Goal: Transaction & Acquisition: Purchase product/service

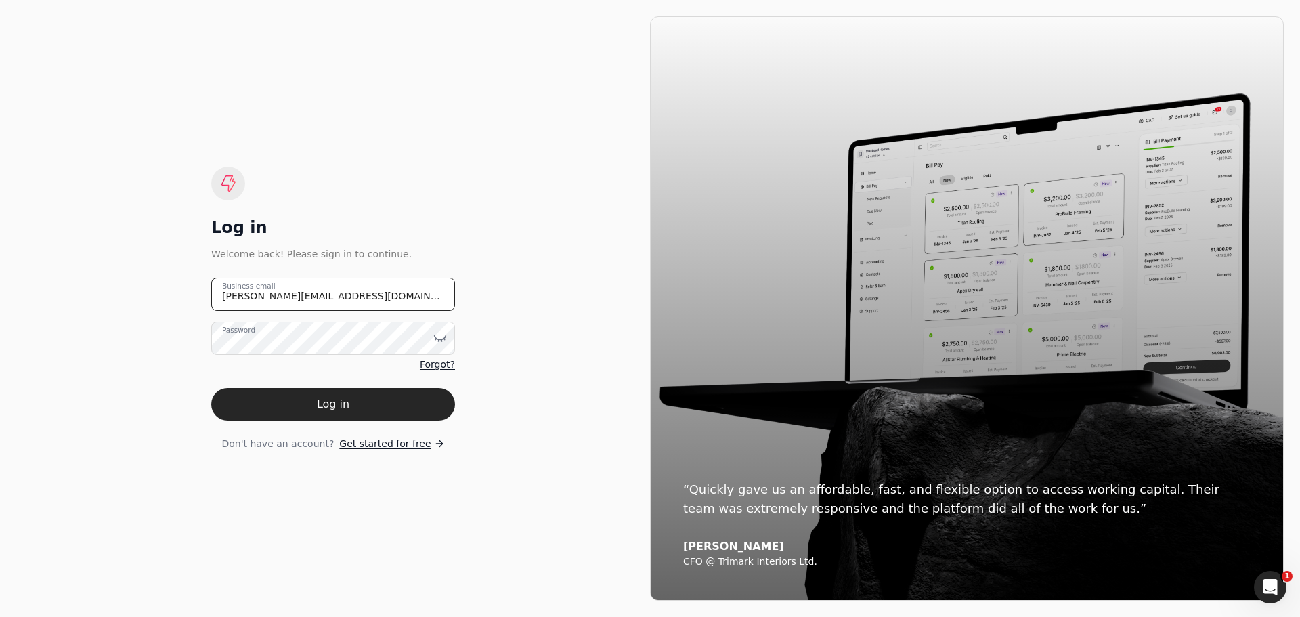
drag, startPoint x: 336, startPoint y: 305, endPoint x: 177, endPoint y: 311, distance: 158.5
click at [177, 311] on div "Log in Welcome back! Please sign in to continue. [PERSON_NAME][EMAIL_ADDRESS][D…" at bounding box center [333, 308] width 634 height 584
type email "[EMAIL_ADDRESS][DOMAIN_NAME]"
click at [436, 338] on icon at bounding box center [435, 338] width 1 height 1
click at [249, 410] on button "Log in" at bounding box center [333, 404] width 244 height 32
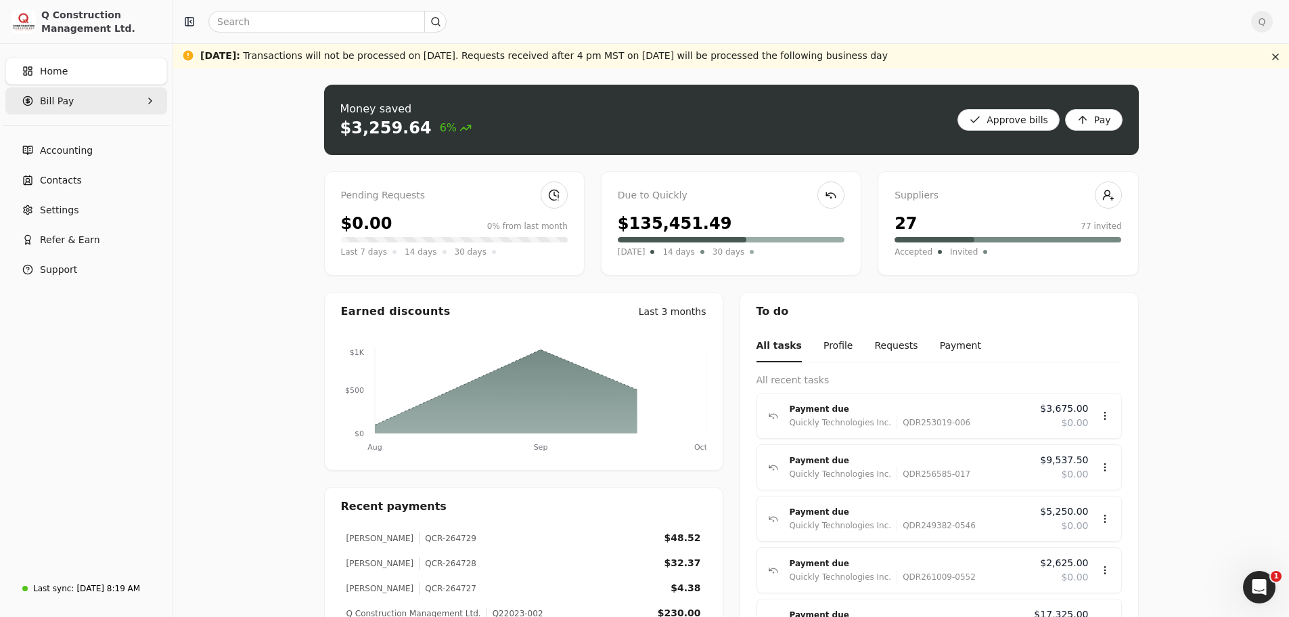
click at [143, 102] on Pay "Bill Pay" at bounding box center [86, 100] width 162 height 27
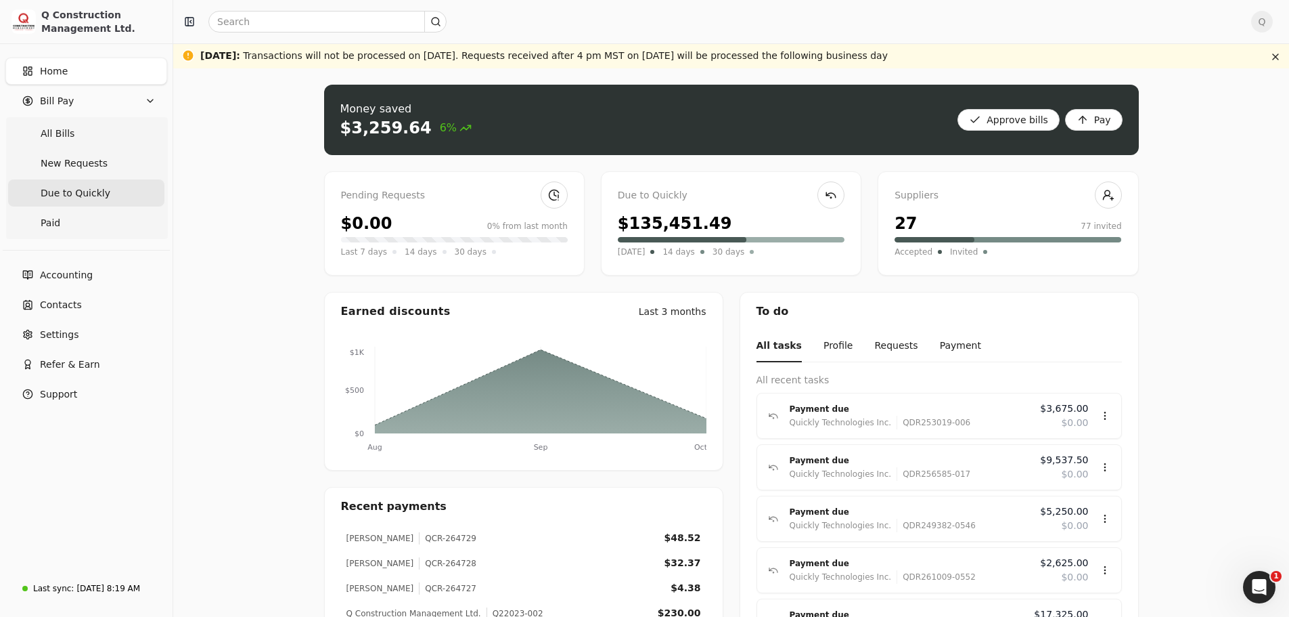
click at [82, 194] on span "Due to Quickly" at bounding box center [76, 193] width 70 height 14
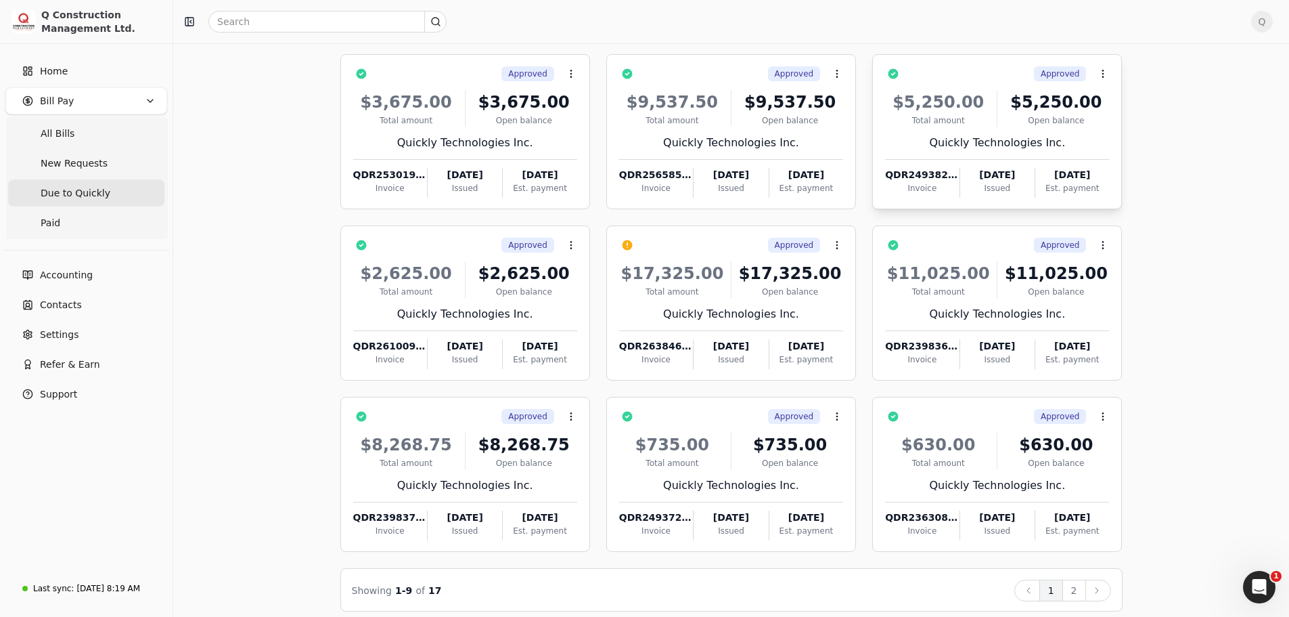
scroll to position [117, 0]
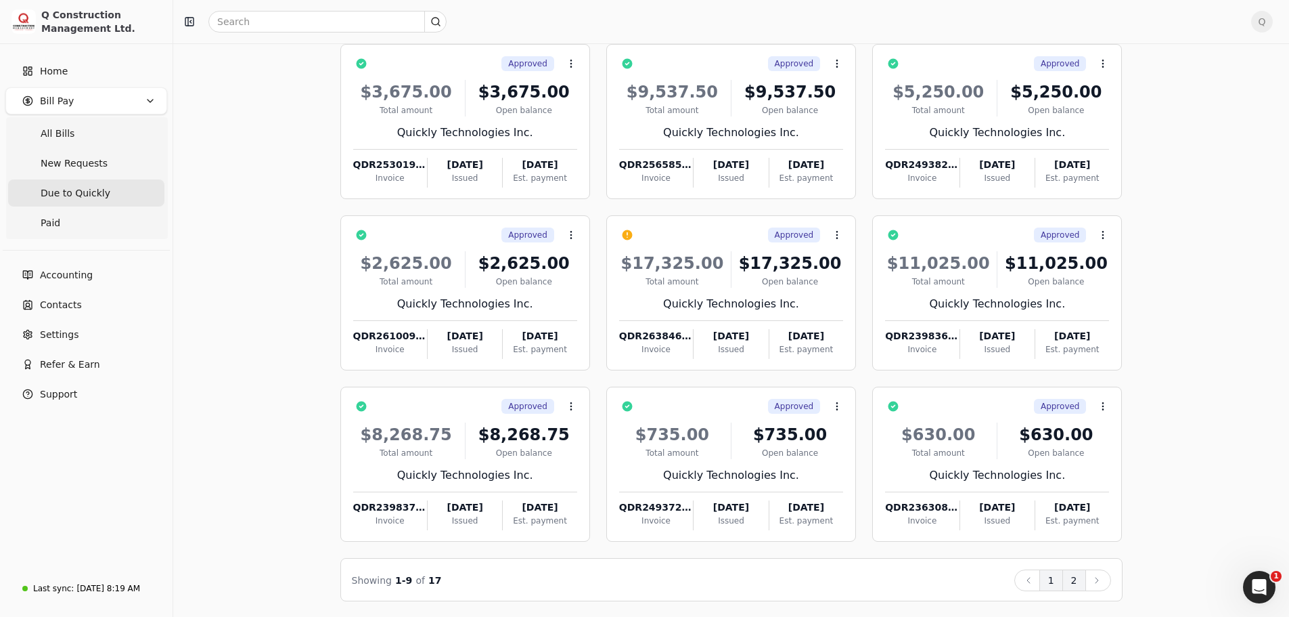
click at [1080, 582] on button "2" at bounding box center [1075, 580] width 24 height 22
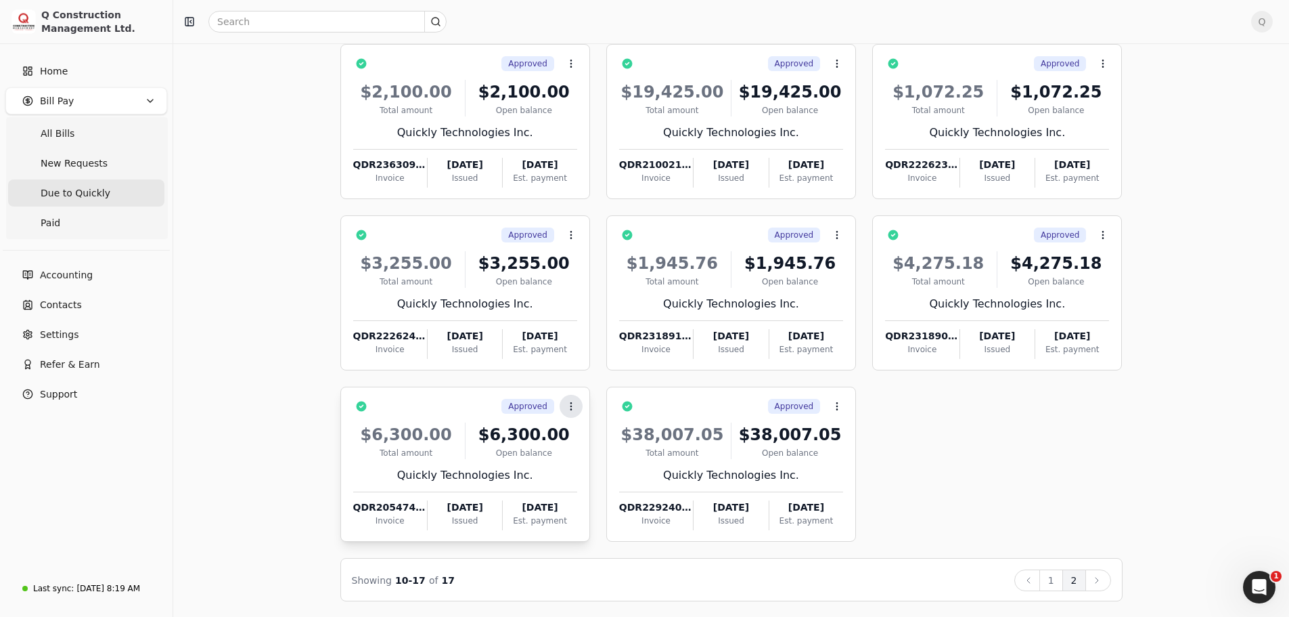
click at [568, 403] on icon at bounding box center [571, 406] width 11 height 11
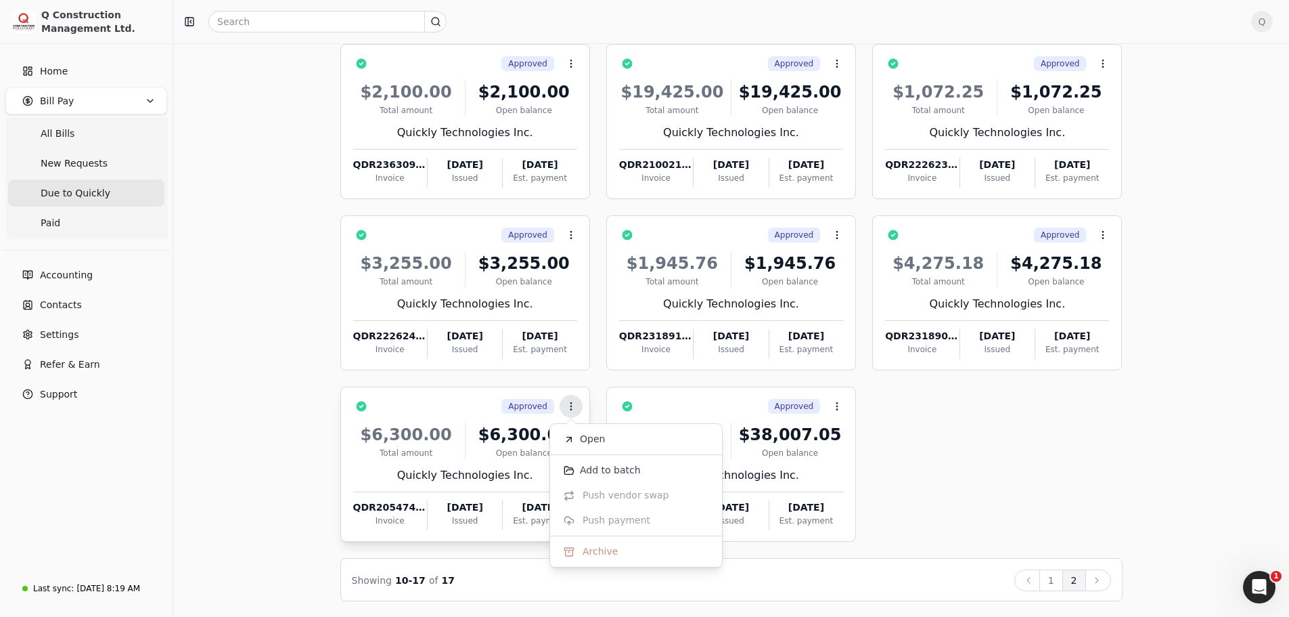
click at [568, 403] on icon at bounding box center [571, 406] width 11 height 11
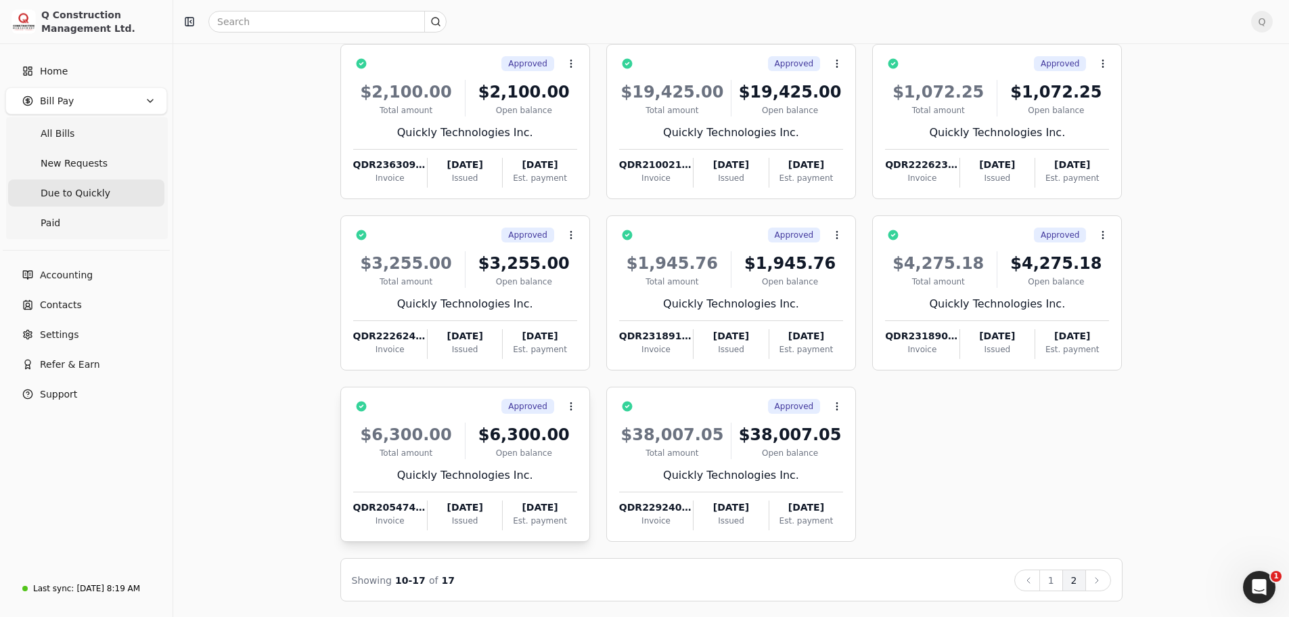
click at [533, 470] on div "Quickly Technologies Inc." at bounding box center [465, 475] width 224 height 16
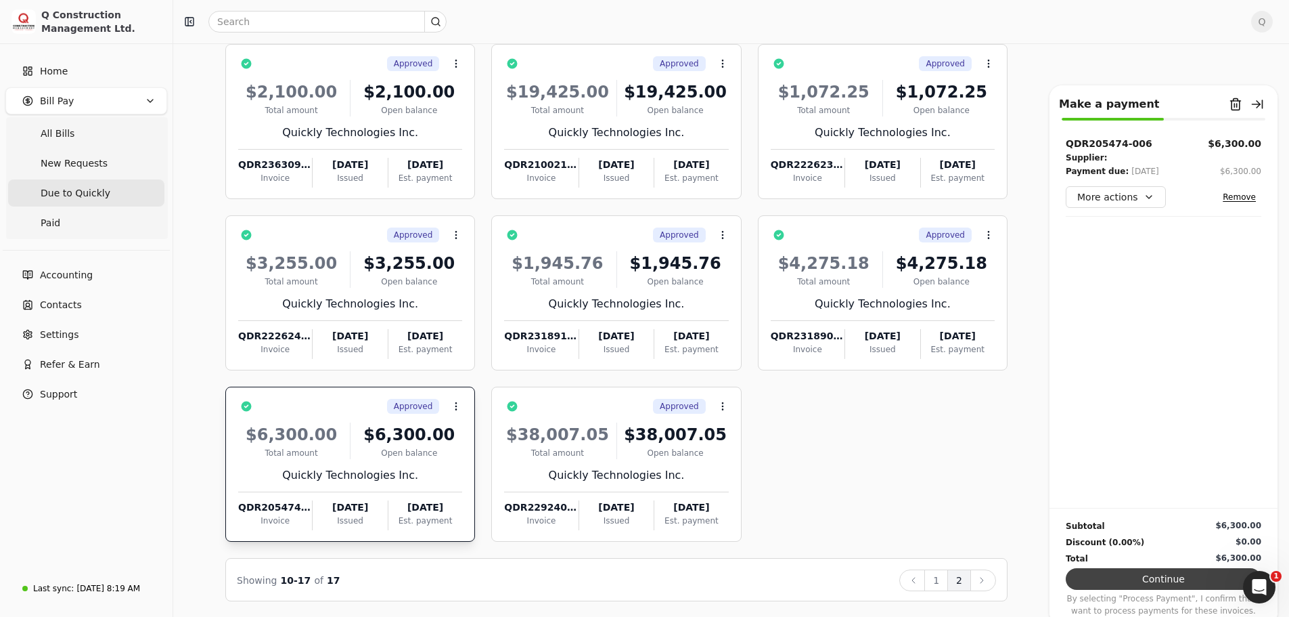
click at [1172, 580] on button "Continue" at bounding box center [1164, 579] width 196 height 22
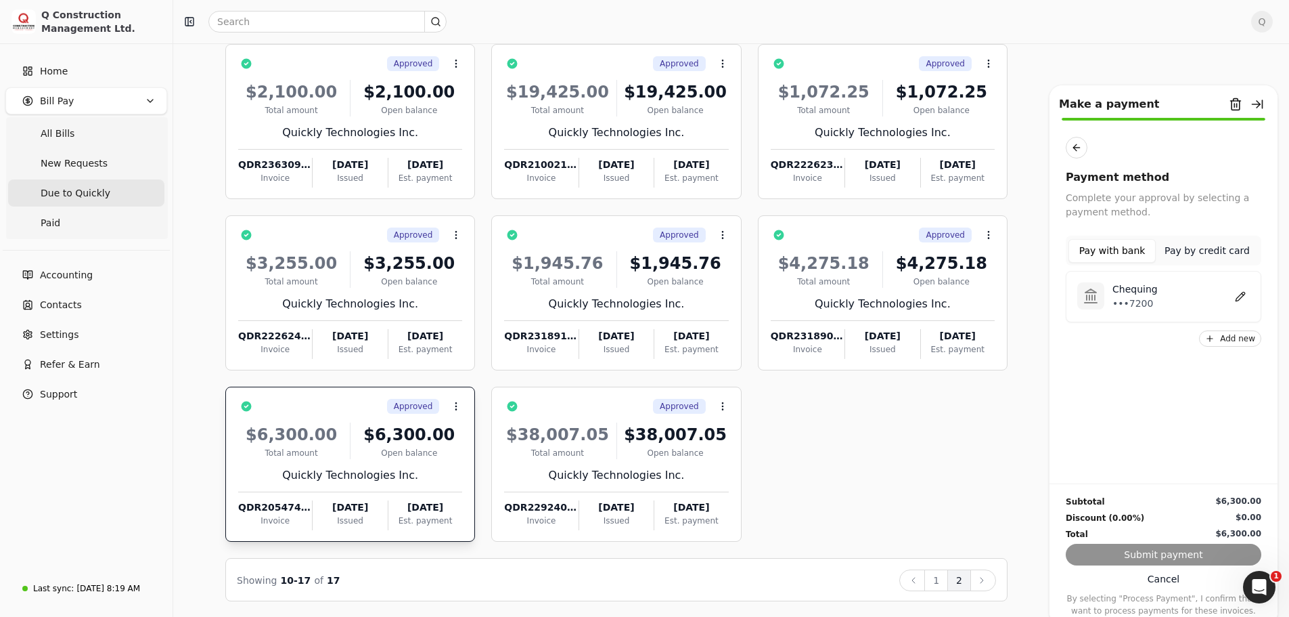
click at [1104, 300] on div at bounding box center [1091, 295] width 27 height 27
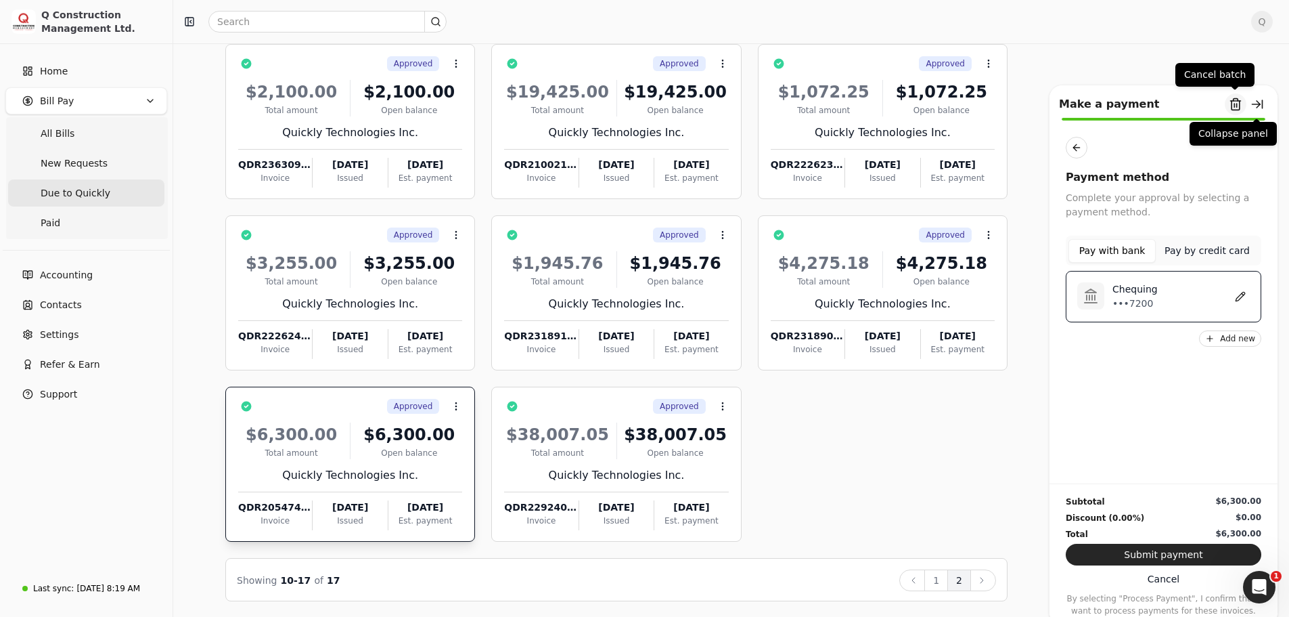
click at [1238, 102] on button "Remove from batch" at bounding box center [1236, 104] width 22 height 22
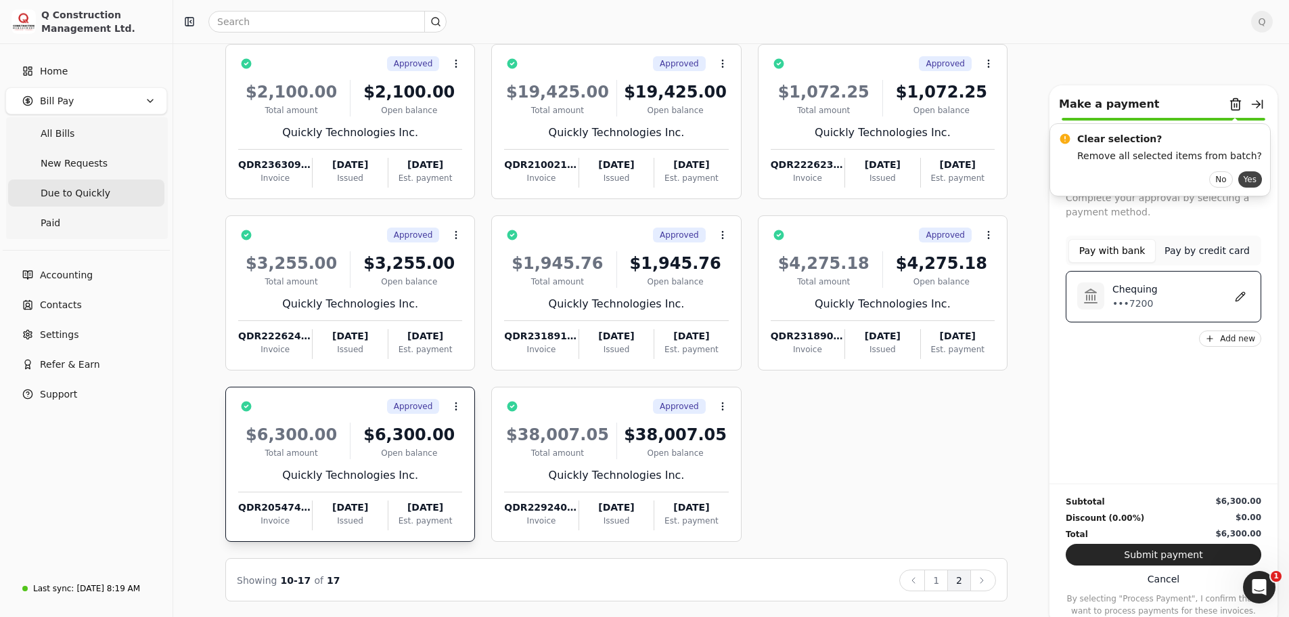
click at [1239, 176] on button "Yes" at bounding box center [1251, 179] width 24 height 16
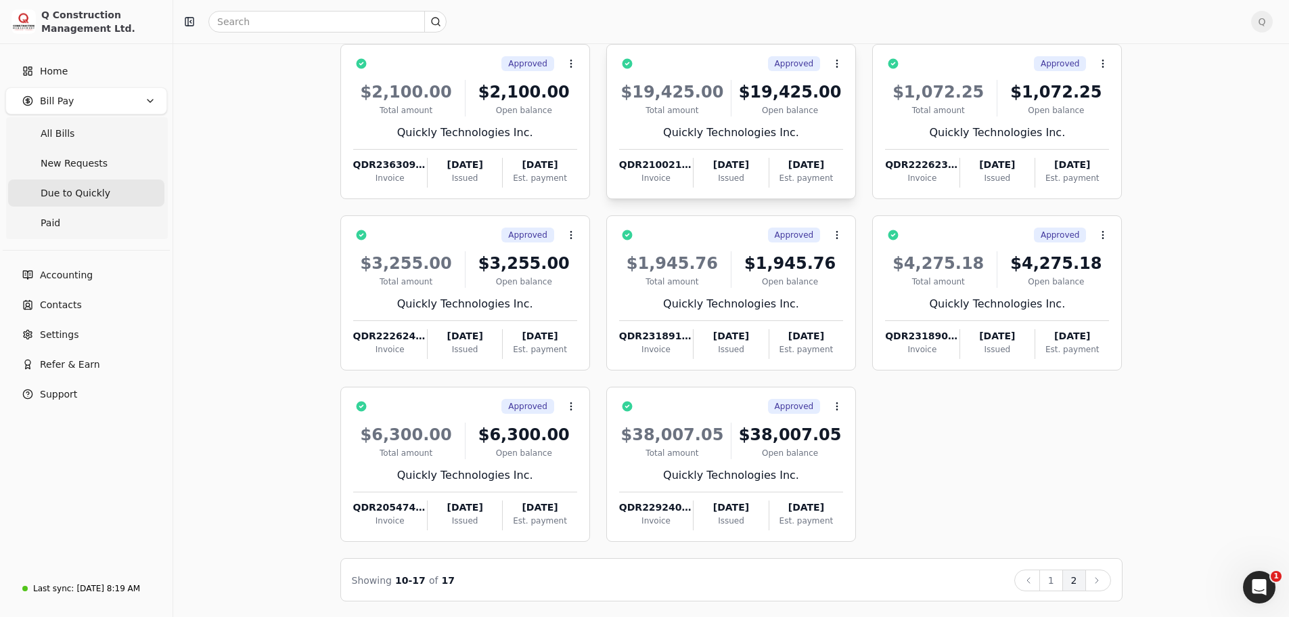
click at [808, 123] on div "$19,425.00 Total amount $19,425.00 Open balance Quickly Technologies Inc. QDR21…" at bounding box center [731, 130] width 224 height 116
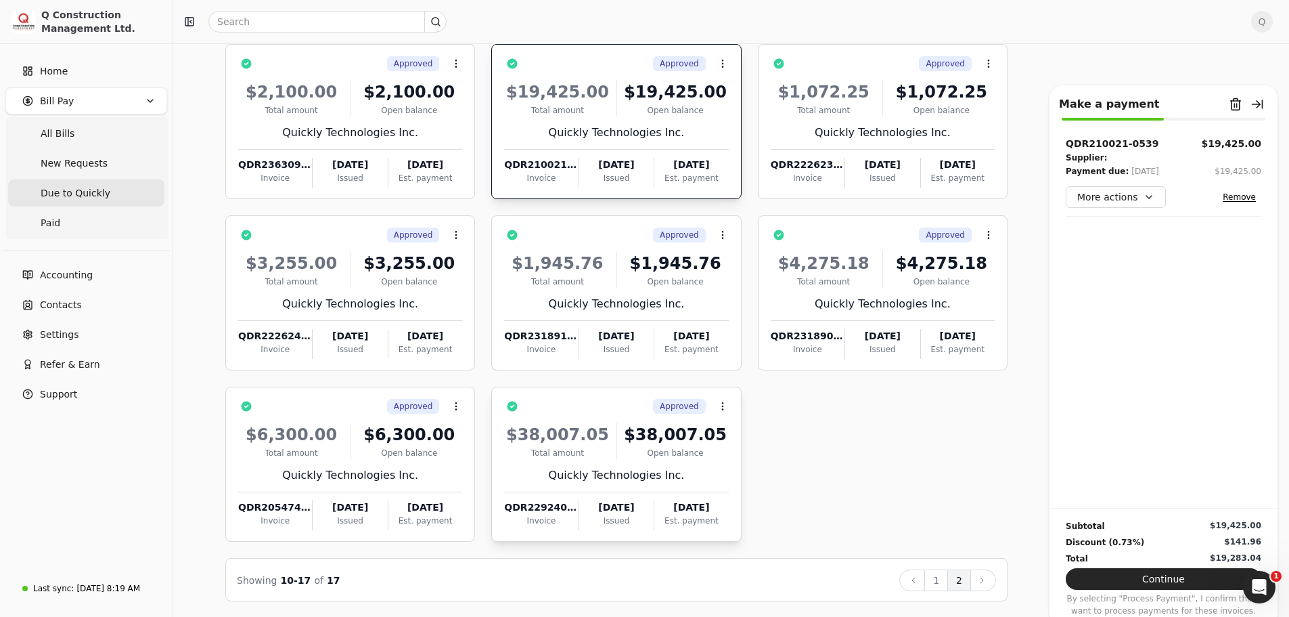
click at [712, 460] on div "$38,007.05 Total amount $38,007.05 Open balance Quickly Technologies Inc. QDR22…" at bounding box center [616, 472] width 224 height 116
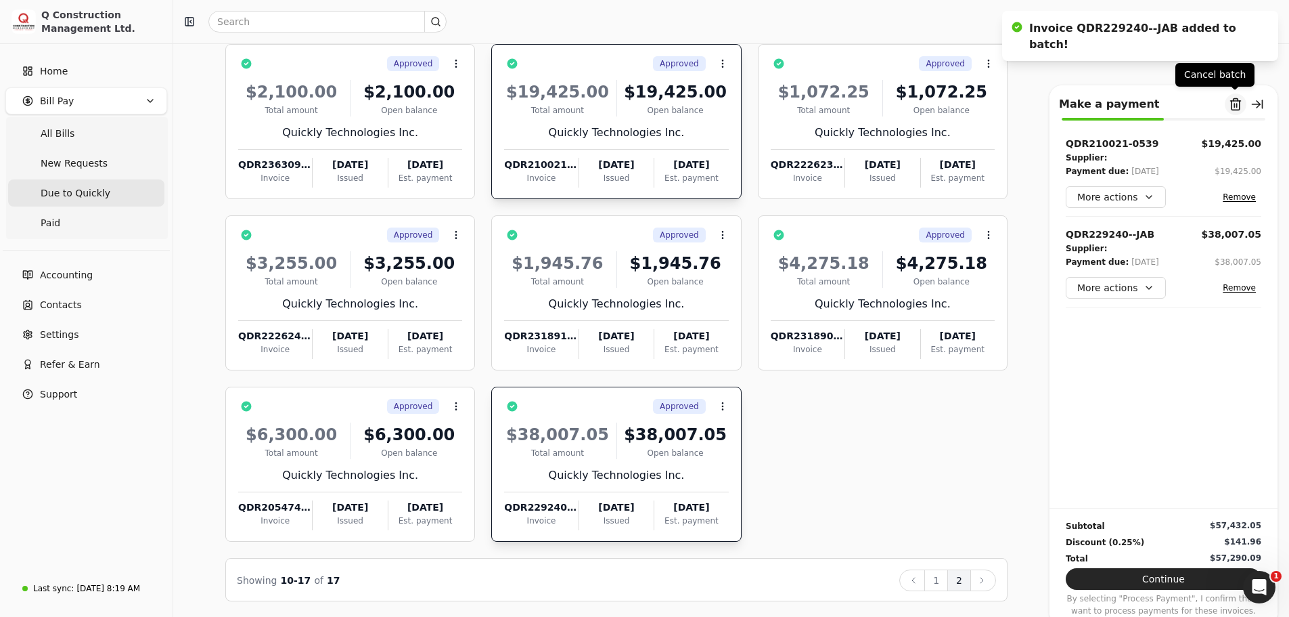
click at [1236, 104] on button "Remove from batch" at bounding box center [1236, 104] width 22 height 22
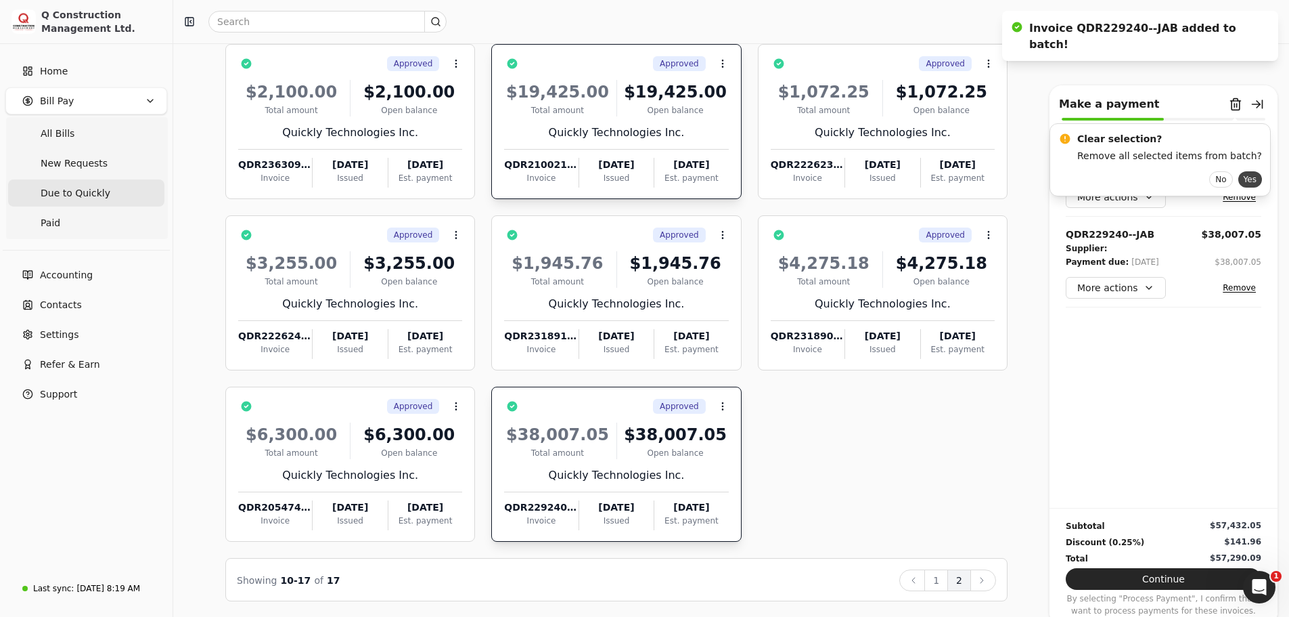
click at [1239, 179] on button "Yes" at bounding box center [1251, 179] width 24 height 16
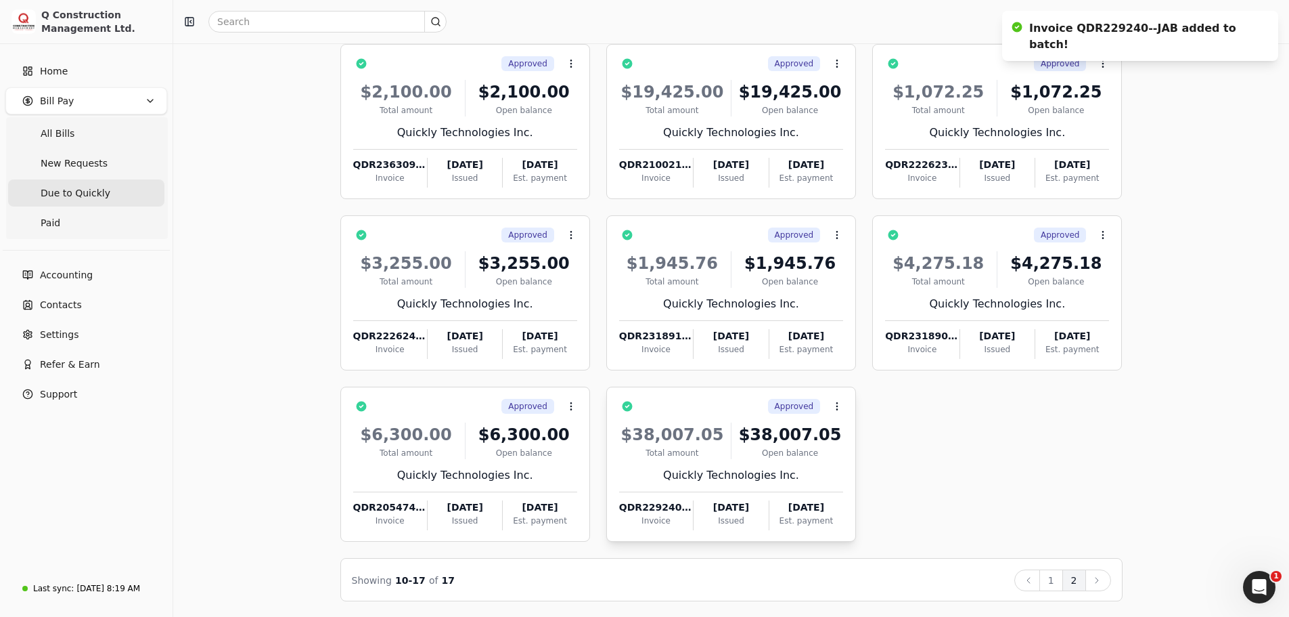
click at [799, 472] on div "Quickly Technologies Inc." at bounding box center [731, 475] width 224 height 16
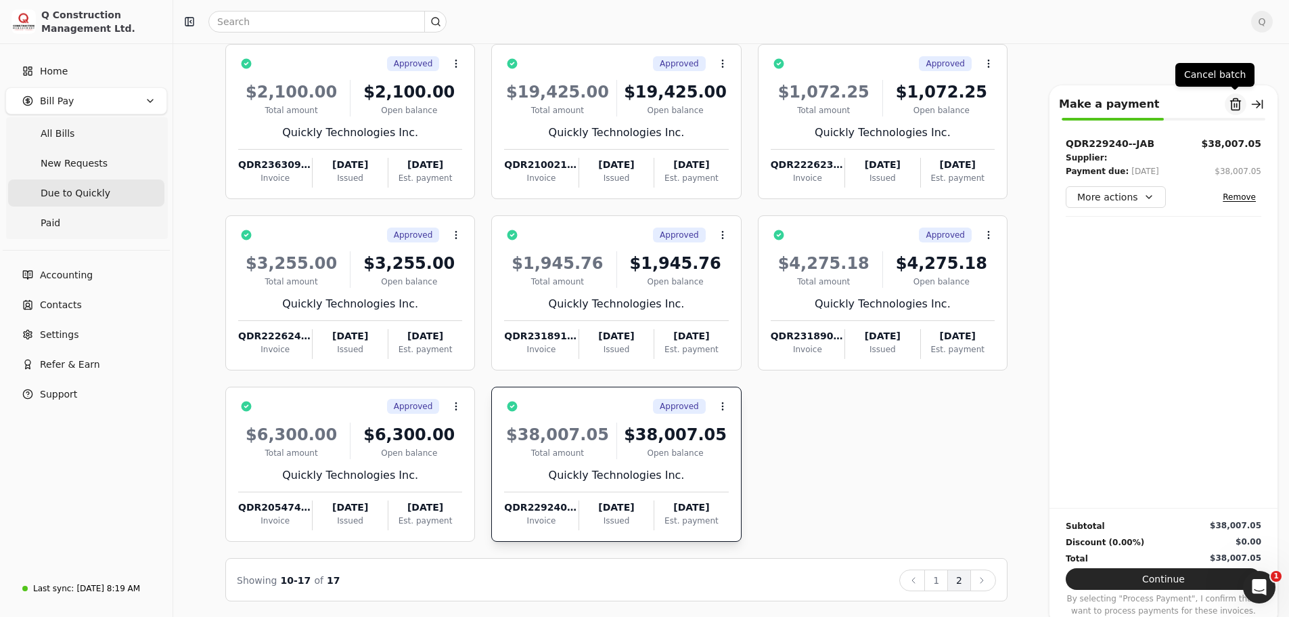
click at [1235, 104] on button "Remove from batch" at bounding box center [1236, 104] width 22 height 22
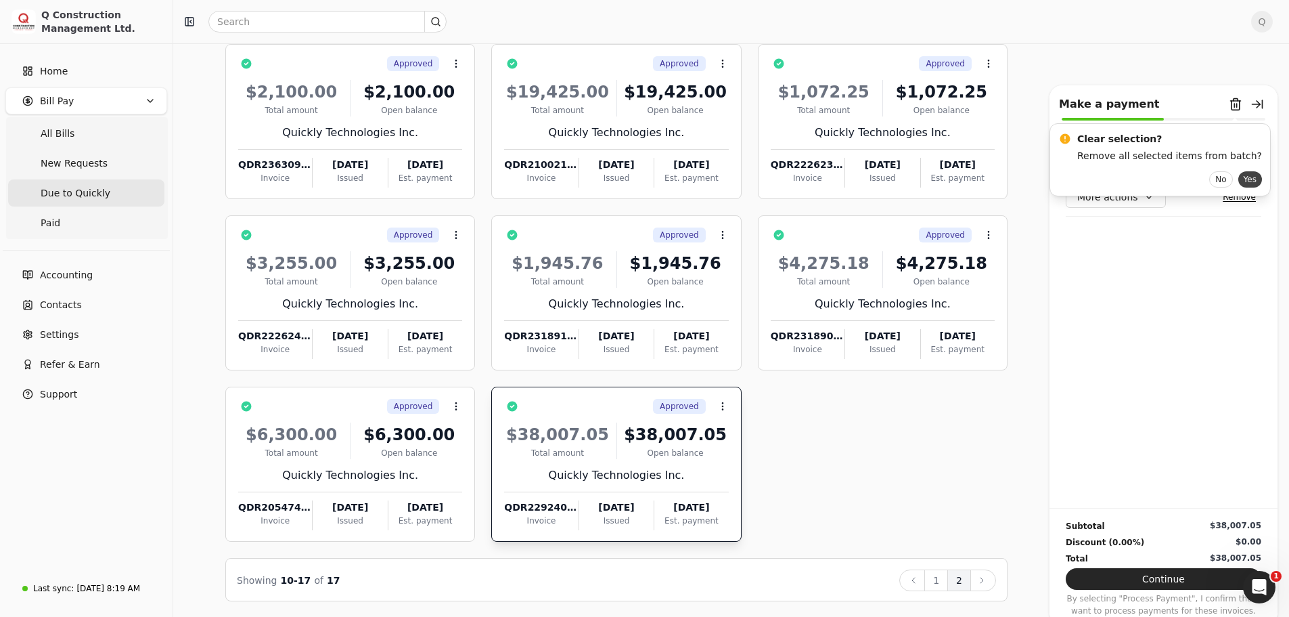
click at [1239, 181] on button "Yes" at bounding box center [1251, 179] width 24 height 16
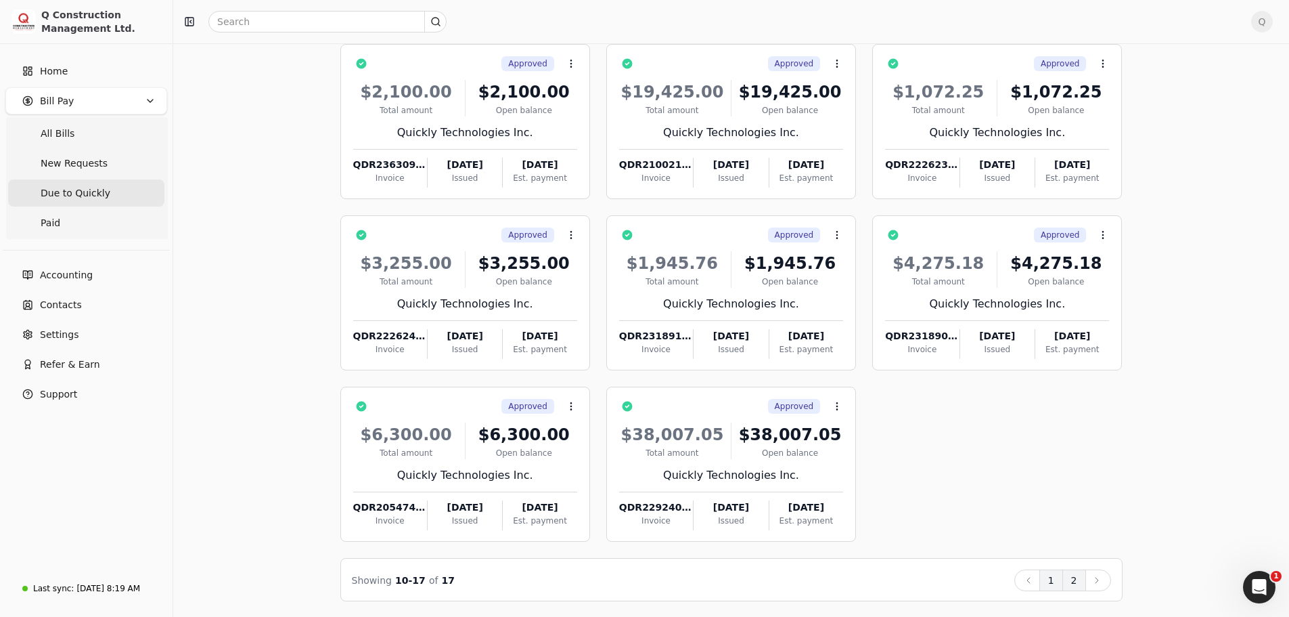
click at [1044, 583] on button "1" at bounding box center [1052, 580] width 24 height 22
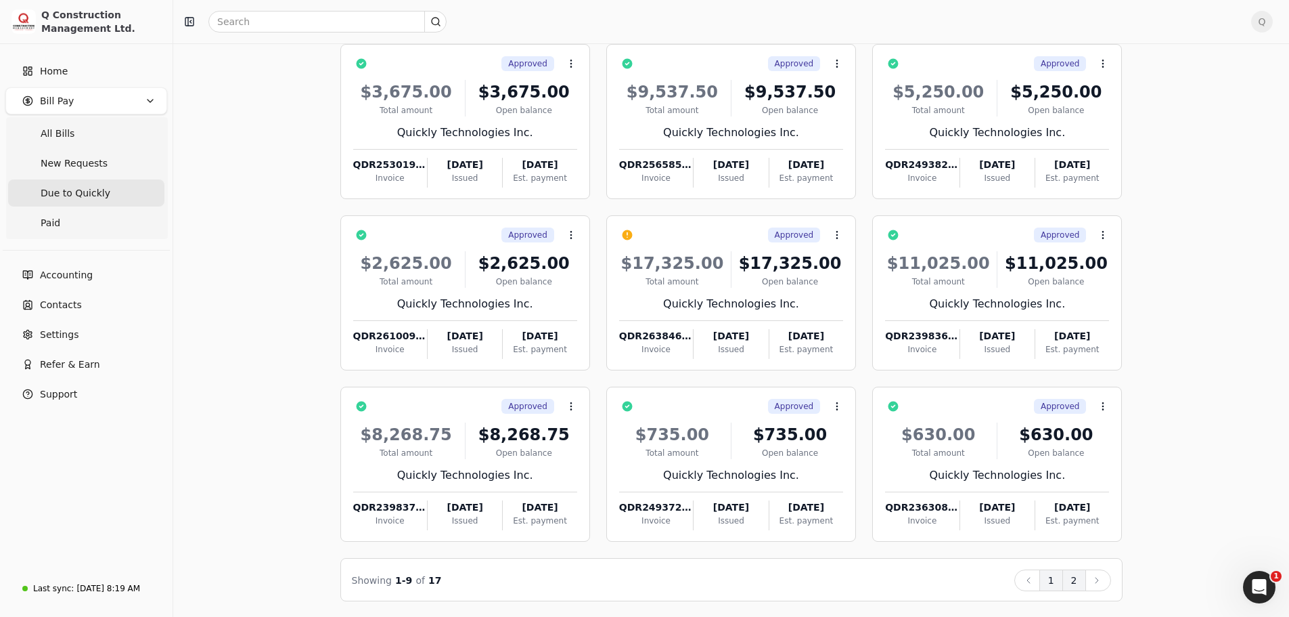
click at [1078, 586] on button "2" at bounding box center [1075, 580] width 24 height 22
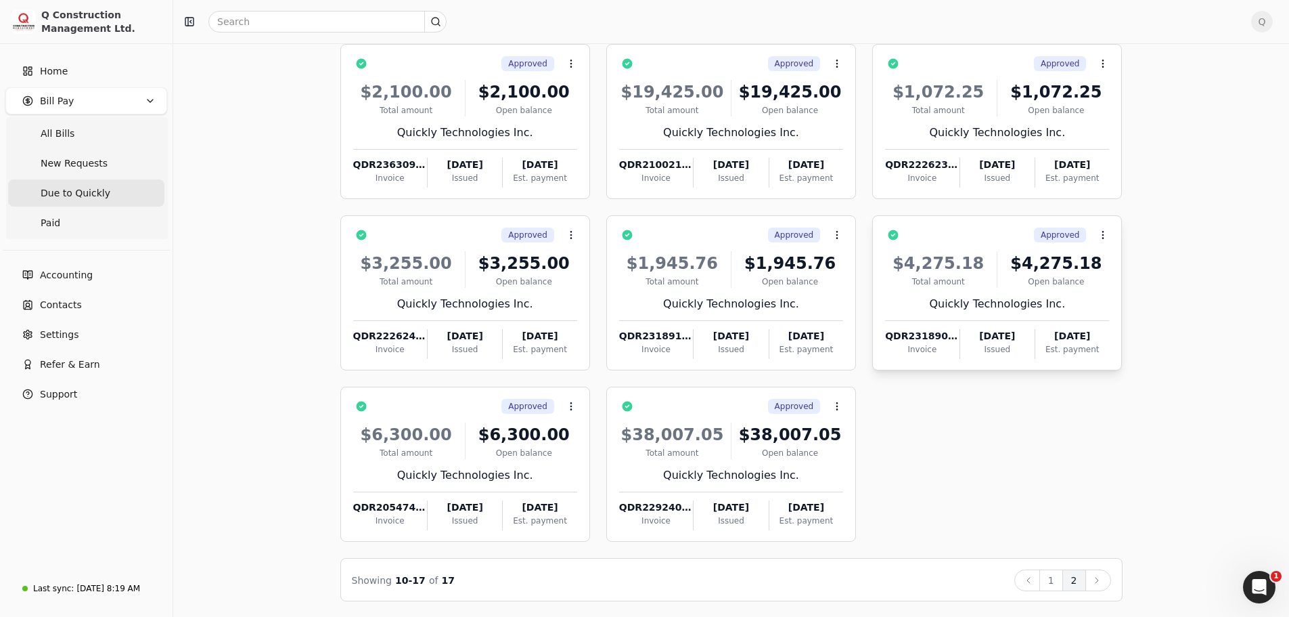
click at [1085, 298] on div "Quickly Technologies Inc." at bounding box center [997, 304] width 224 height 16
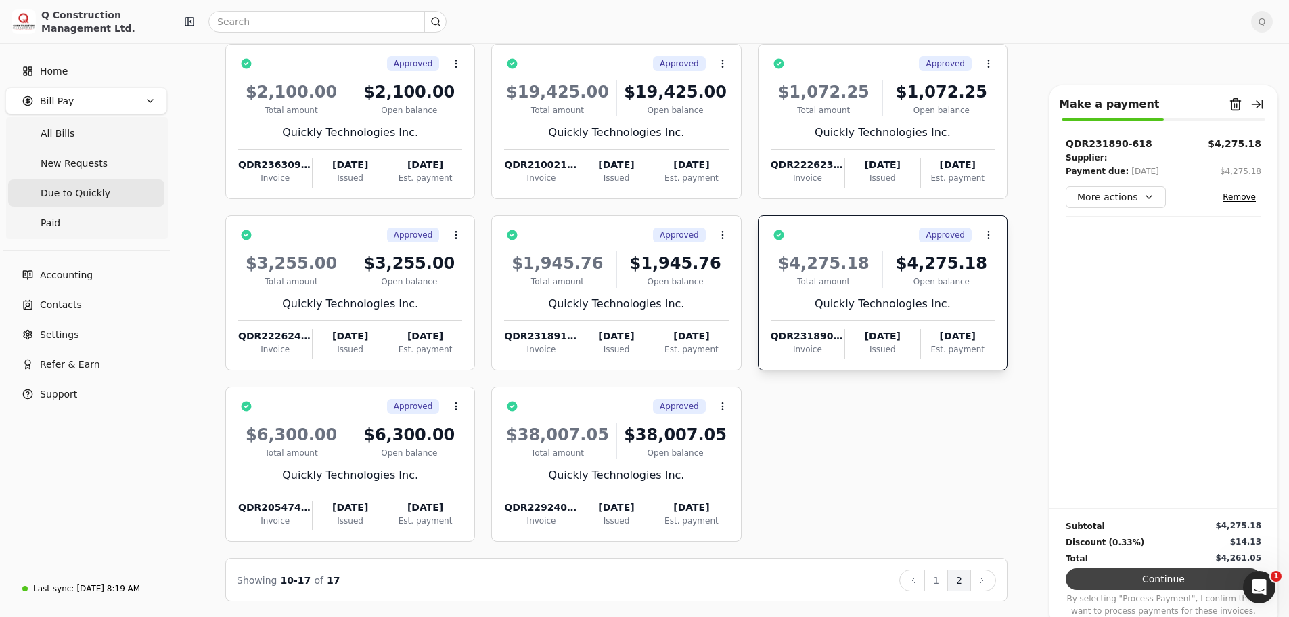
click at [1159, 581] on button "Continue" at bounding box center [1164, 579] width 196 height 22
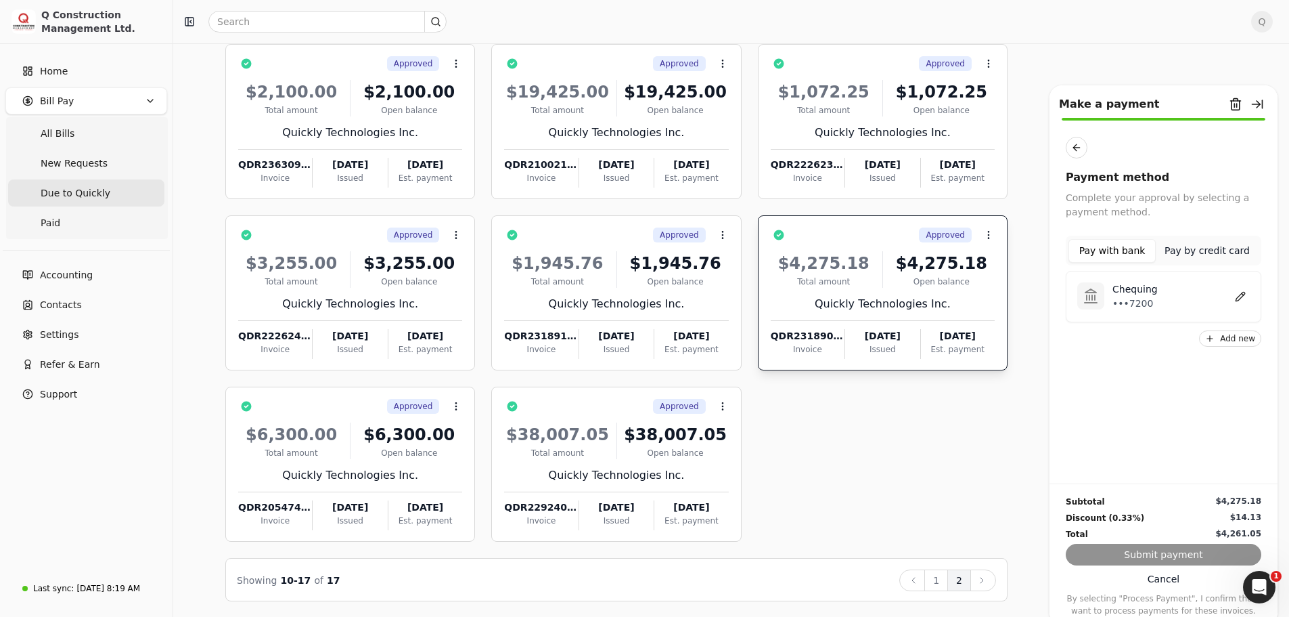
click at [1107, 303] on div "Chequing •••7200" at bounding box center [1178, 296] width 146 height 28
click at [1160, 554] on button "Submit payment" at bounding box center [1164, 555] width 196 height 22
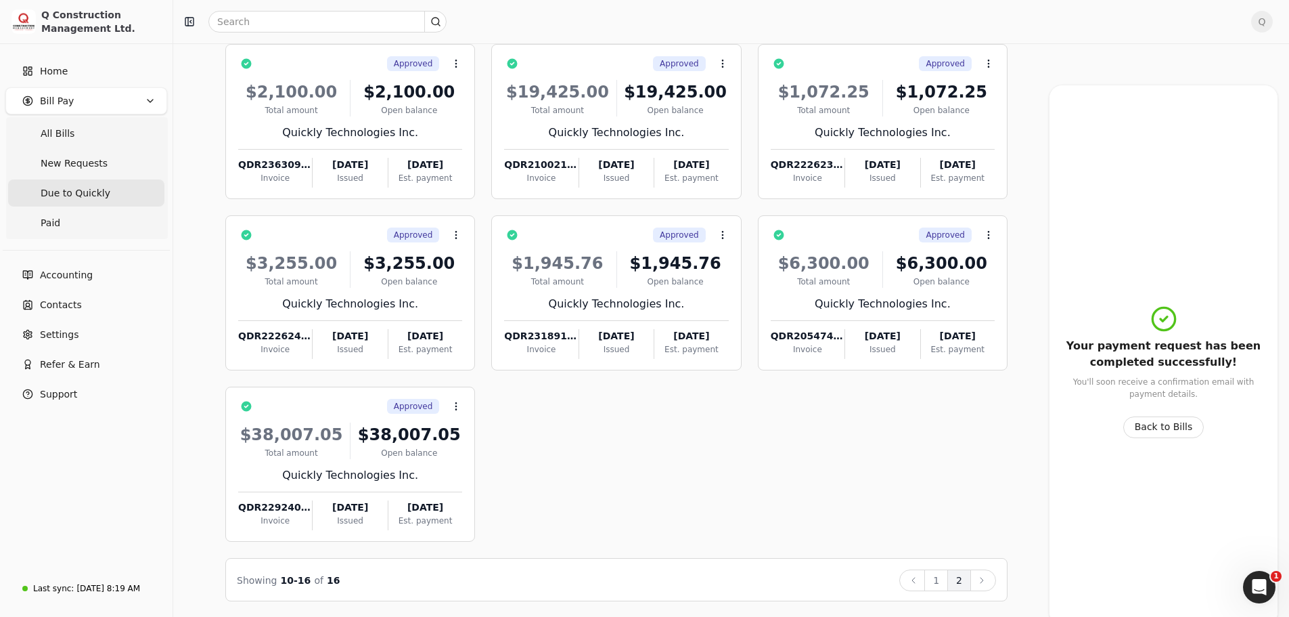
click at [640, 510] on div "Approved Context Menu Button $2,100.00 Total amount $2,100.00 Open balance Quic…" at bounding box center [616, 293] width 782 height 498
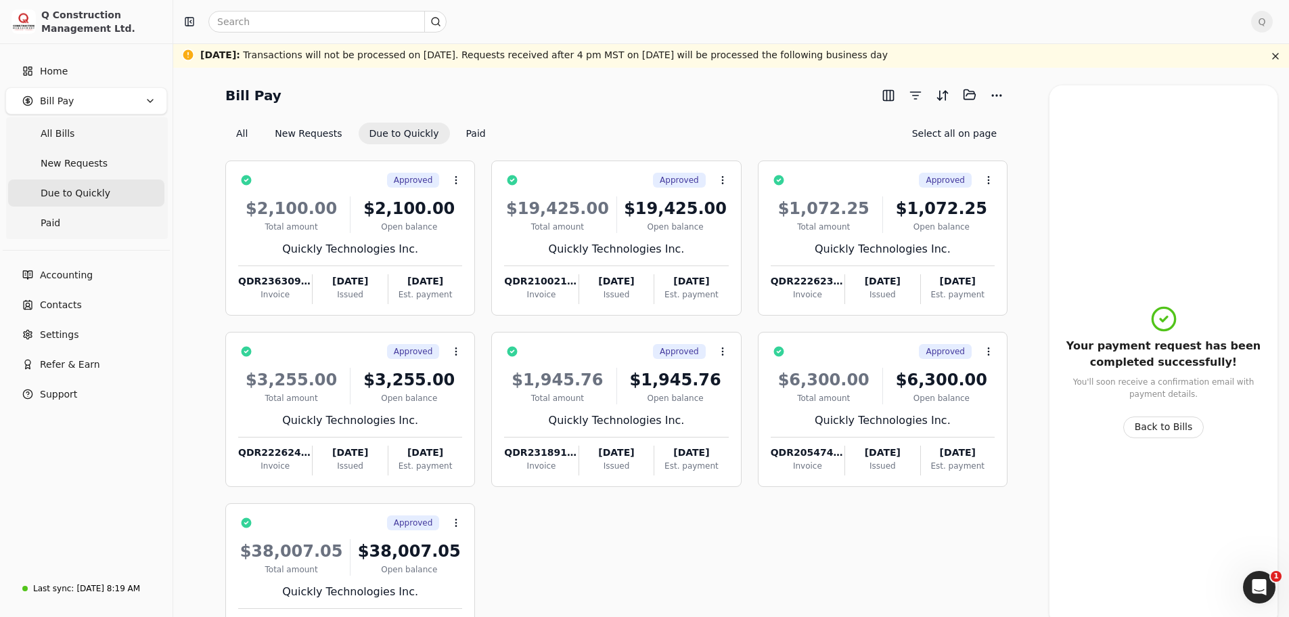
scroll to position [0, 0]
click at [694, 412] on div "$1,945.76 Total amount $1,945.76 Open balance Quickly Technologies Inc. QDR2318…" at bounding box center [616, 418] width 224 height 116
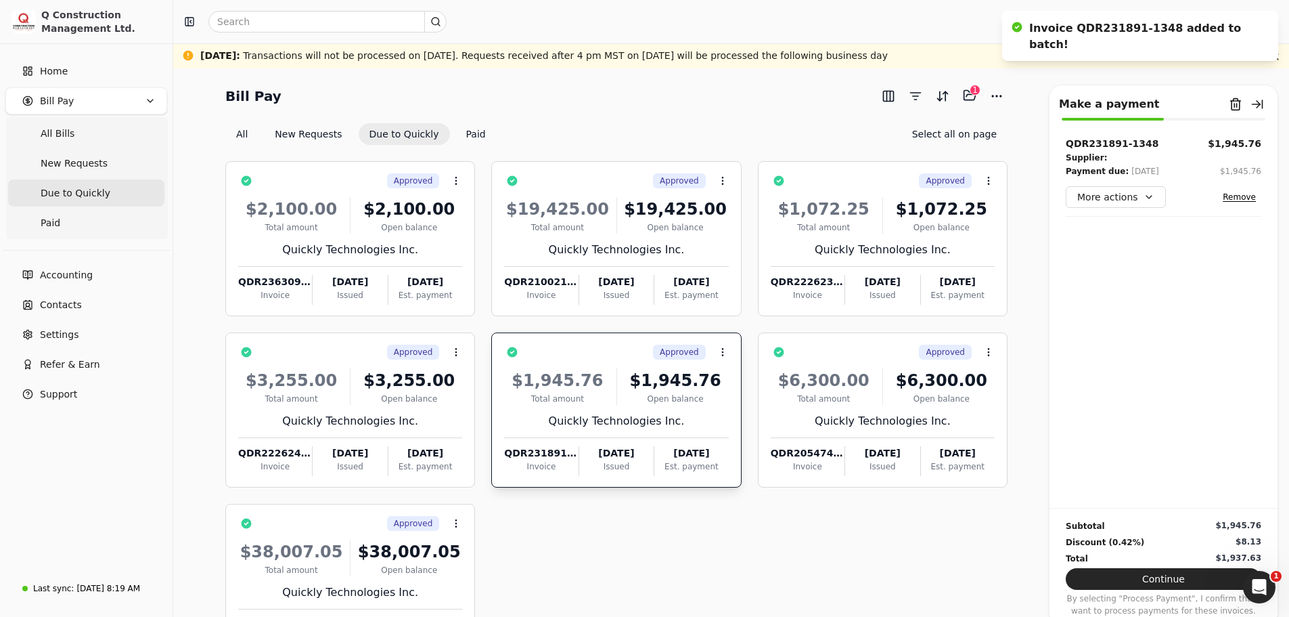
scroll to position [68, 0]
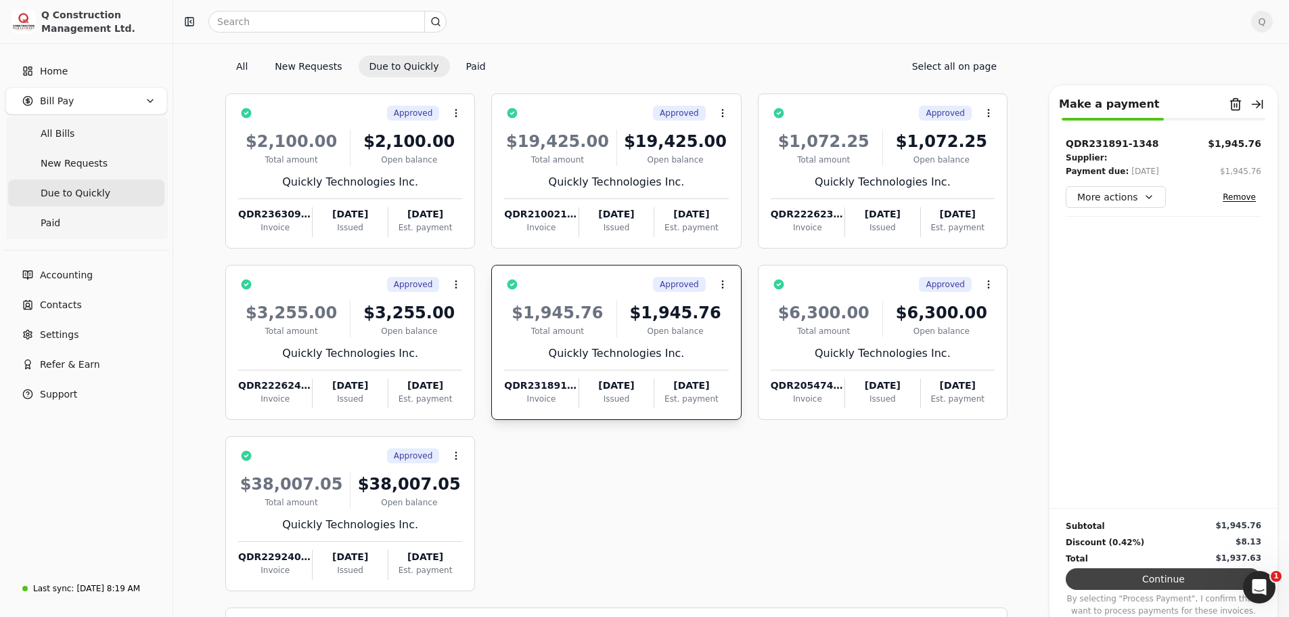
click at [1169, 575] on button "Continue" at bounding box center [1164, 579] width 196 height 22
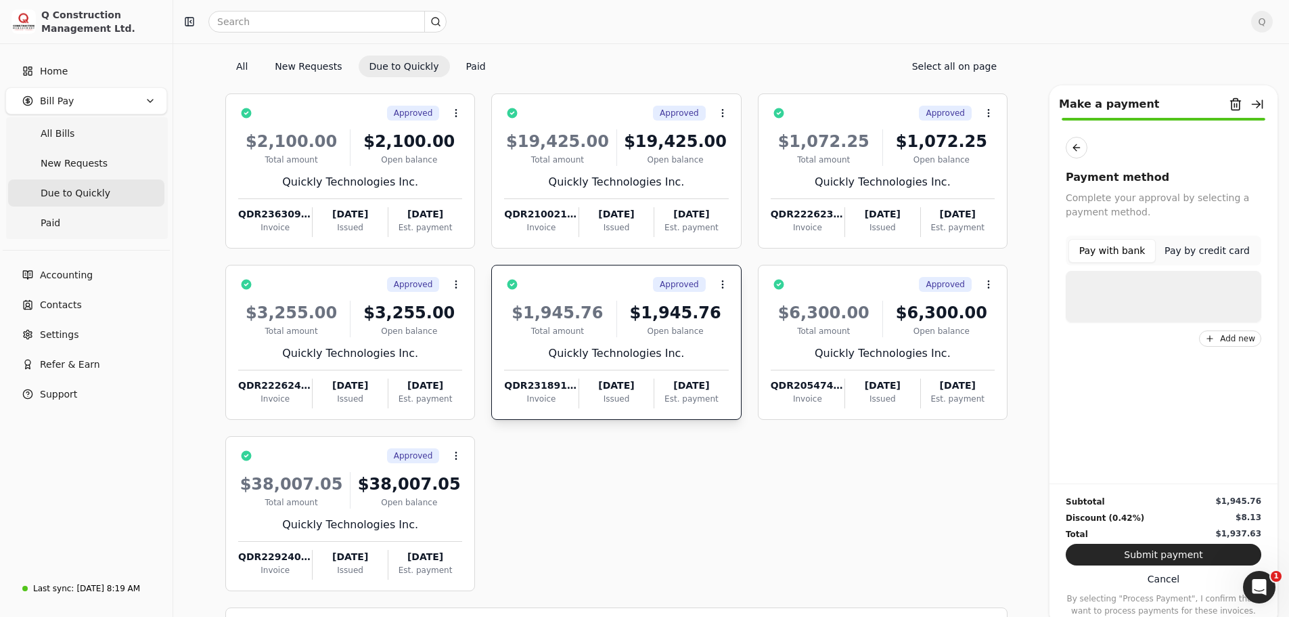
click at [1130, 285] on div at bounding box center [1164, 296] width 196 height 51
click at [1125, 291] on p "Chequing" at bounding box center [1135, 289] width 45 height 14
click at [1162, 554] on button "Submit payment" at bounding box center [1164, 555] width 196 height 22
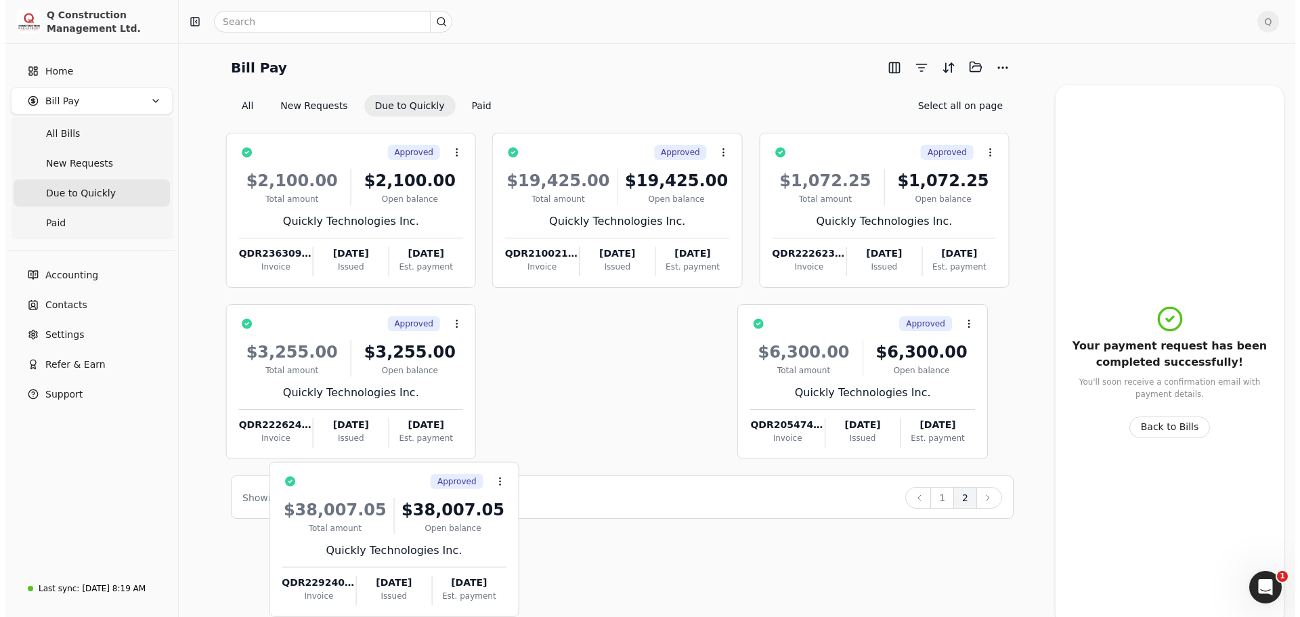
scroll to position [0, 0]
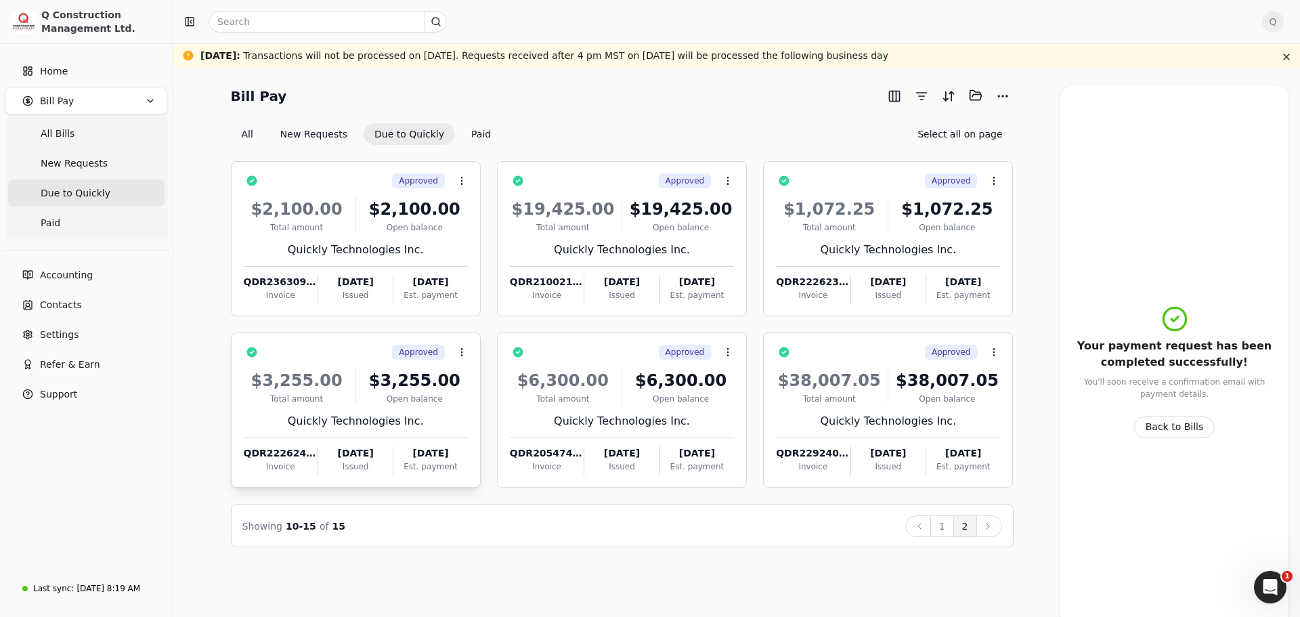
click at [440, 414] on div "Quickly Technologies Inc." at bounding box center [356, 421] width 224 height 16
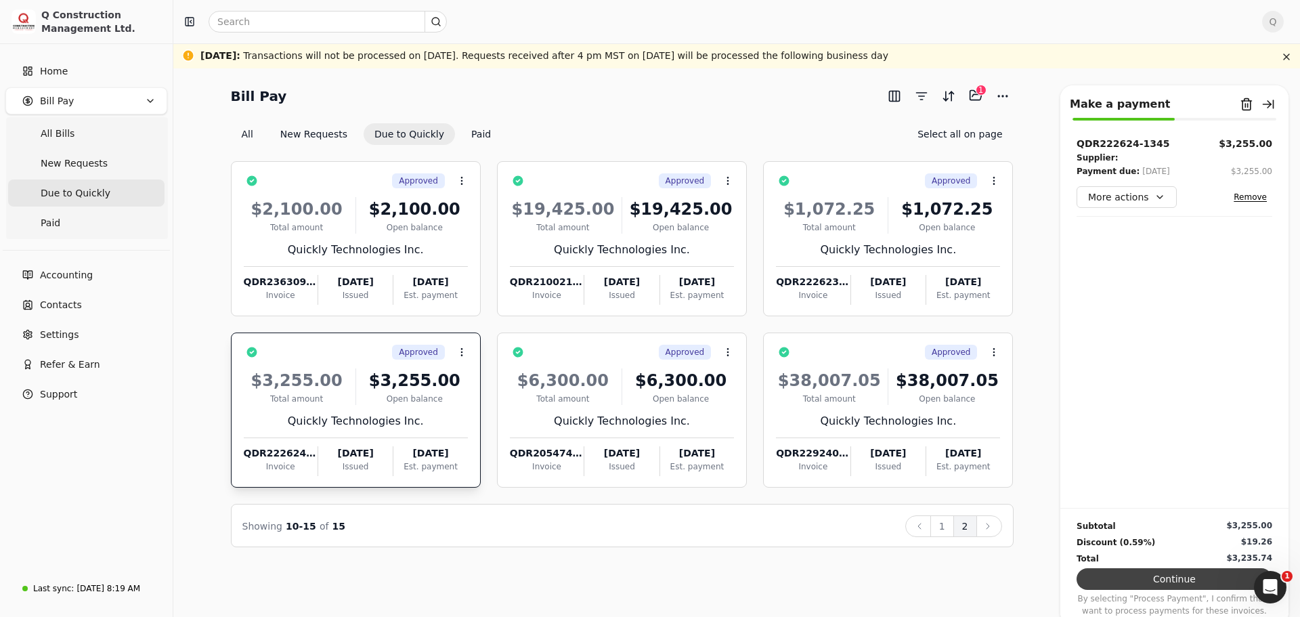
click at [1162, 580] on button "Continue" at bounding box center [1174, 579] width 196 height 22
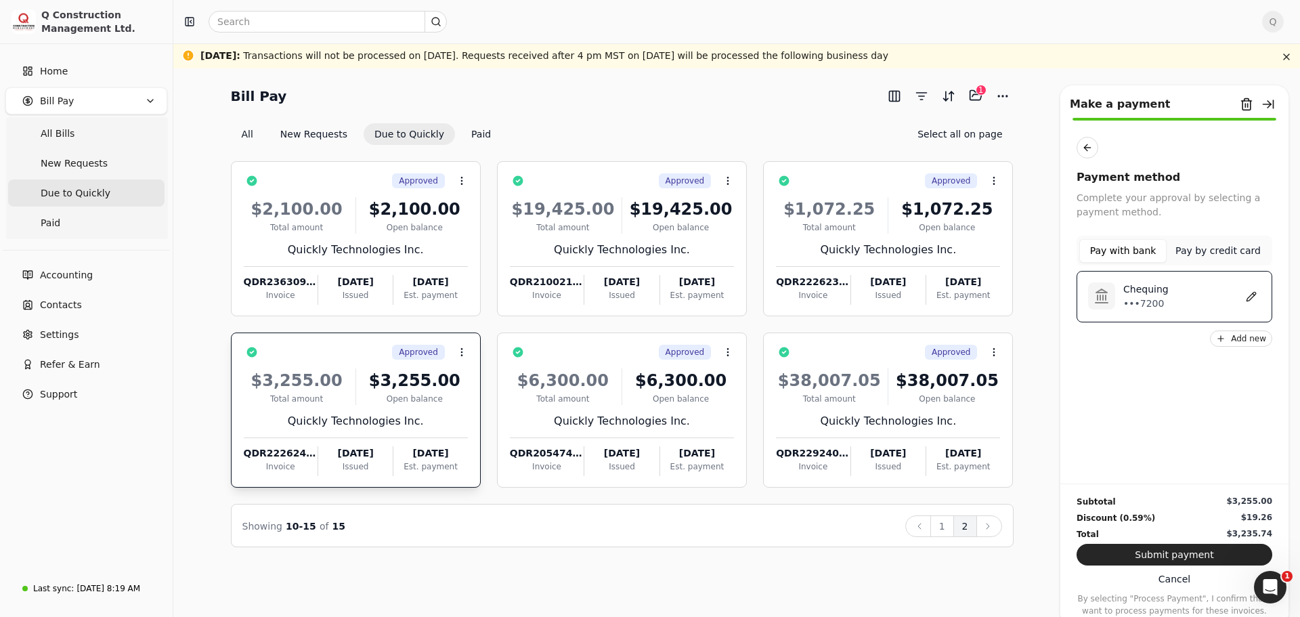
click at [1141, 297] on p "•••7200" at bounding box center [1145, 303] width 45 height 14
click at [1161, 554] on button "Submit payment" at bounding box center [1174, 555] width 196 height 22
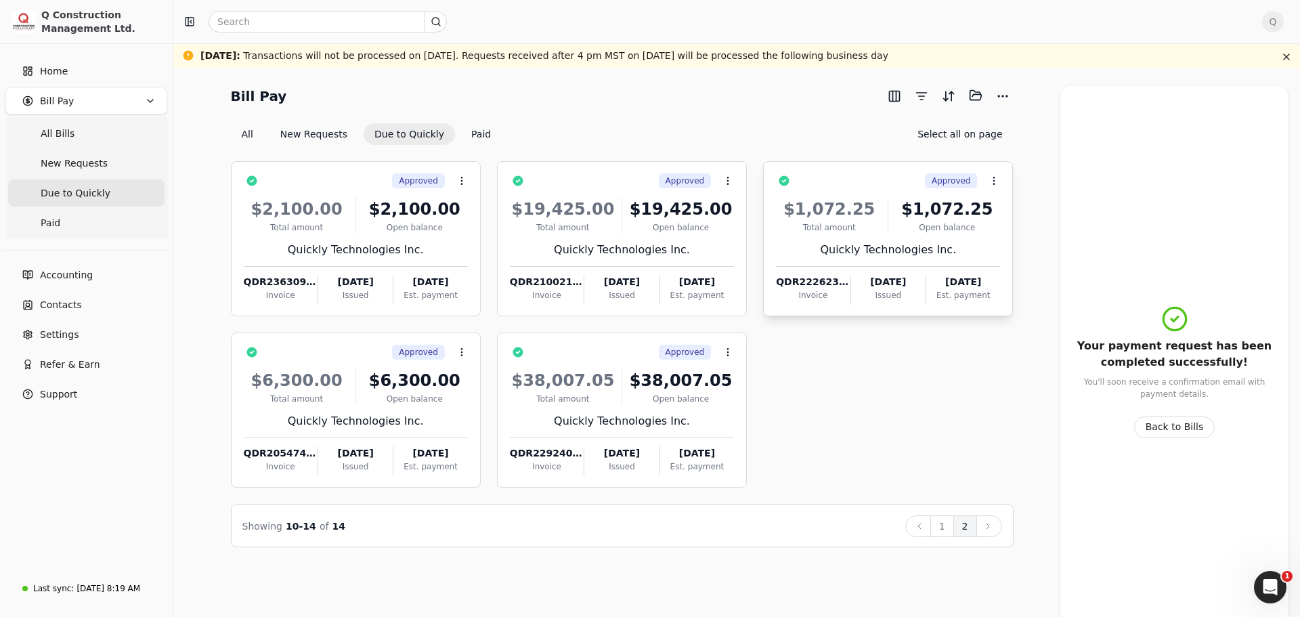
click at [955, 246] on div "Quickly Technologies Inc." at bounding box center [888, 250] width 224 height 16
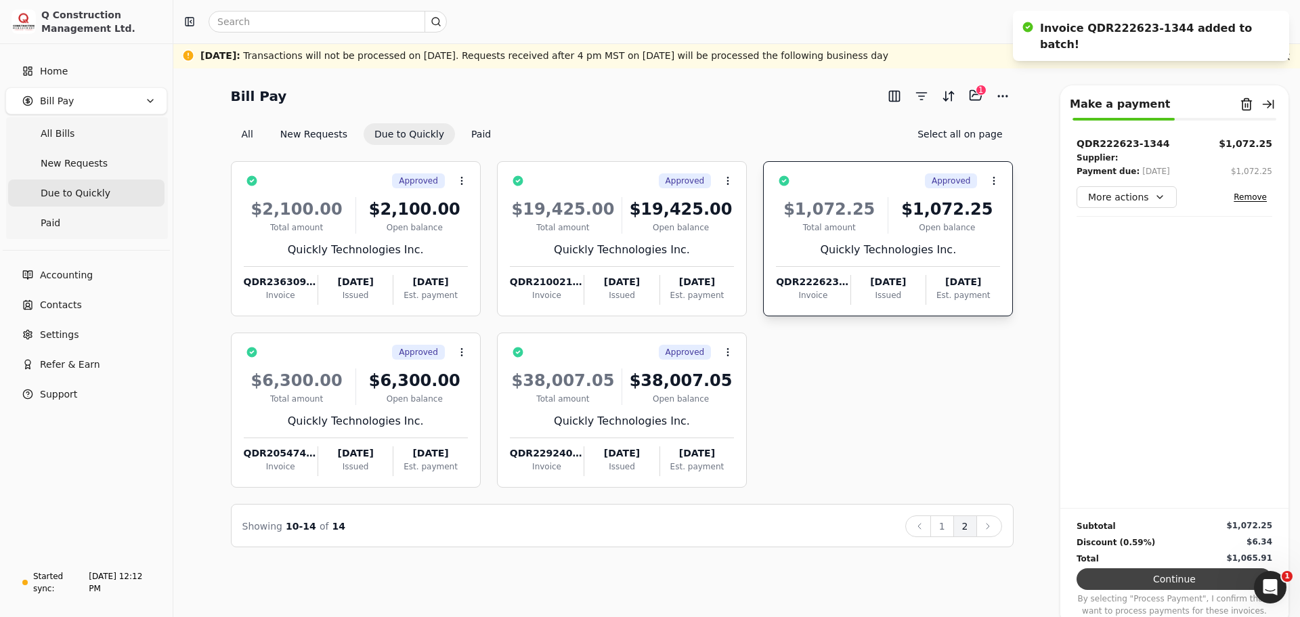
click at [1166, 577] on button "Continue" at bounding box center [1174, 579] width 196 height 22
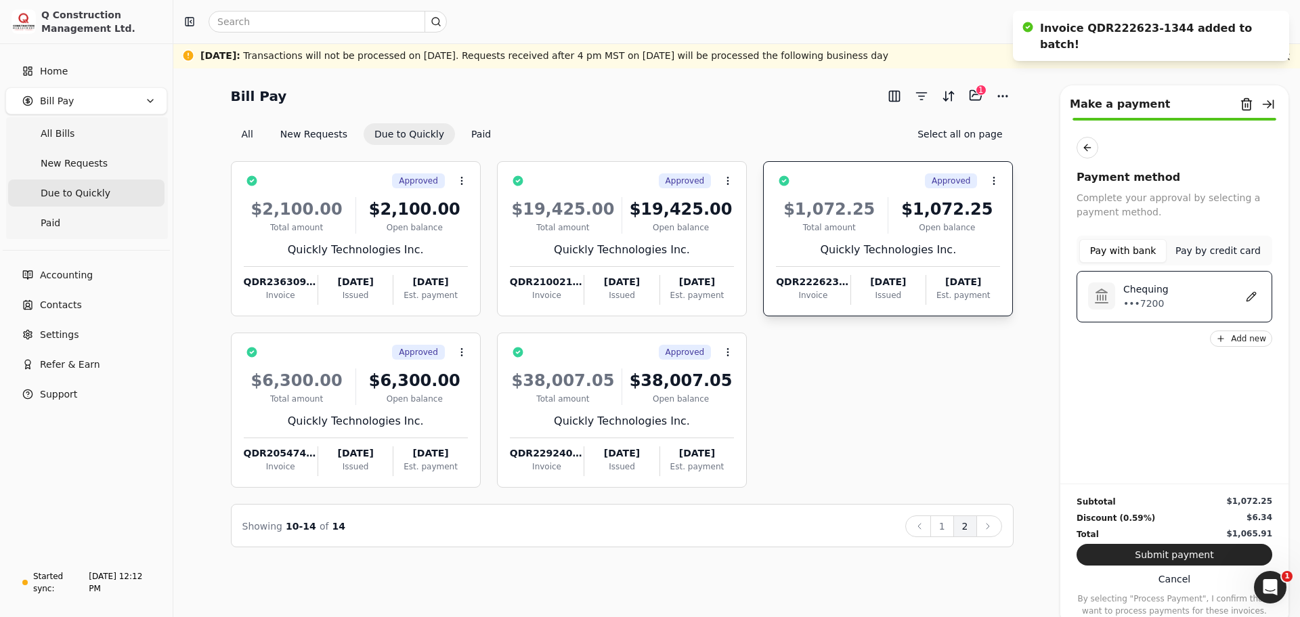
click at [1126, 294] on p "Chequing" at bounding box center [1145, 289] width 45 height 14
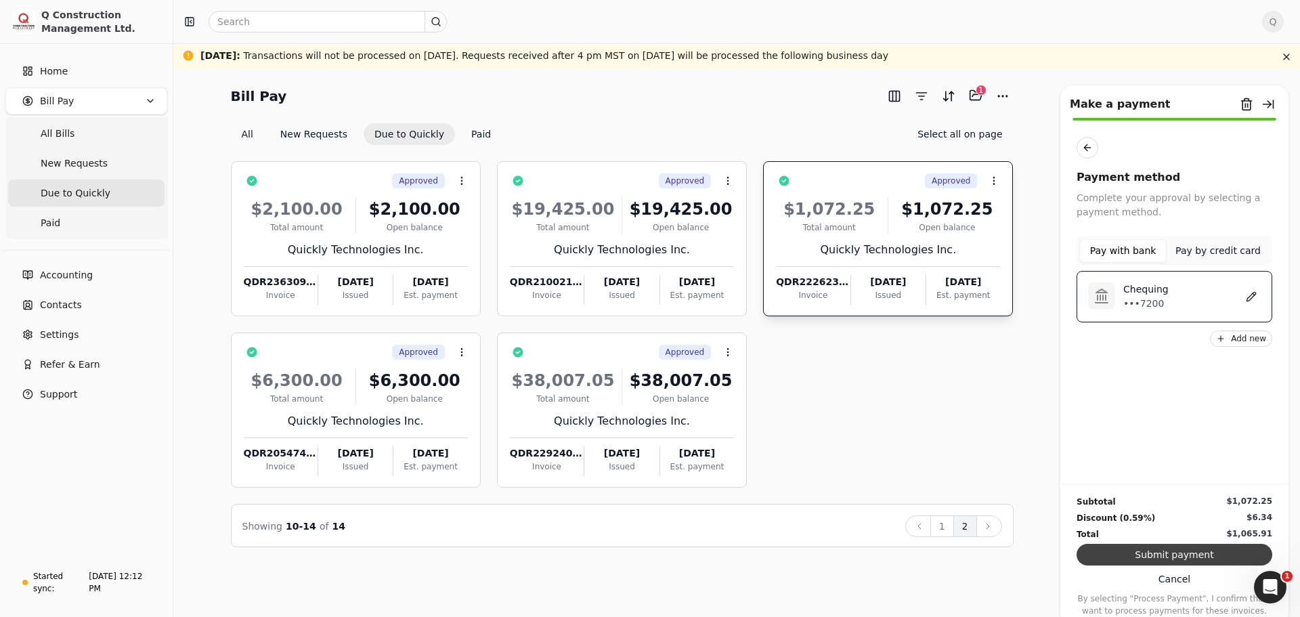
click at [1160, 555] on button "Submit payment" at bounding box center [1174, 555] width 196 height 22
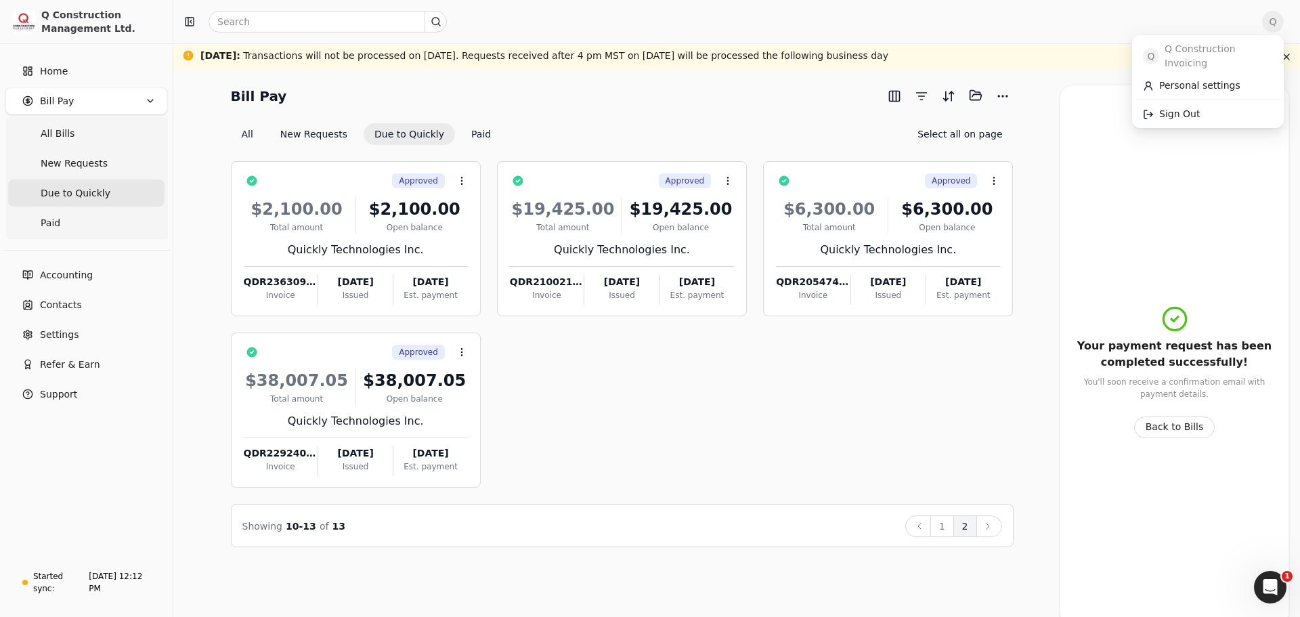
click at [1274, 24] on span "Q" at bounding box center [1273, 22] width 22 height 22
click at [1172, 107] on span "Sign Out" at bounding box center [1179, 114] width 41 height 14
